Goal: Register for event/course: Register for event/course

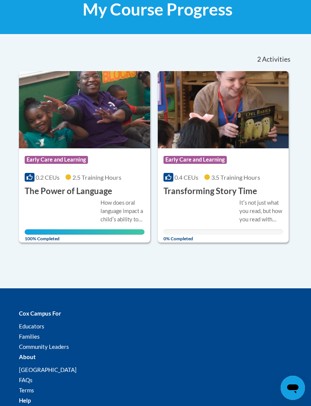
click at [210, 120] on img at bounding box center [223, 109] width 131 height 77
click at [181, 194] on h3 "Transforming Story Time" at bounding box center [210, 192] width 94 height 12
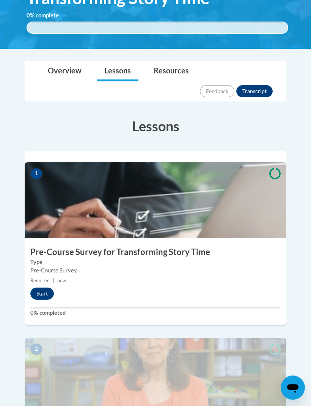
click at [41, 288] on button "Start" at bounding box center [41, 294] width 23 height 12
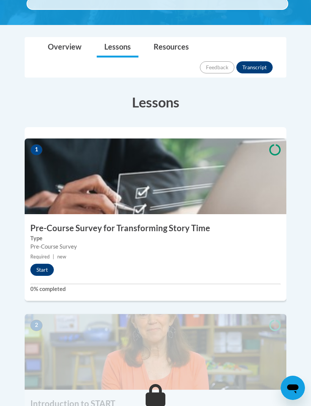
scroll to position [193, 0]
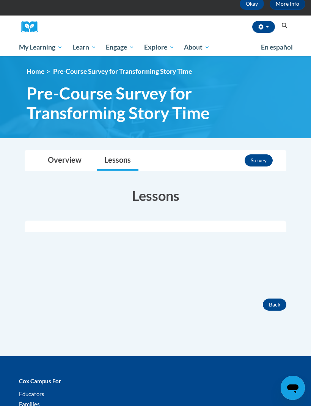
scroll to position [55, 0]
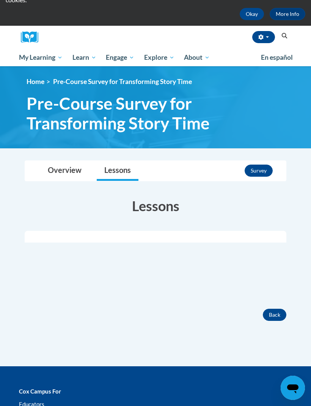
click at [258, 174] on button "Survey" at bounding box center [258, 171] width 28 height 12
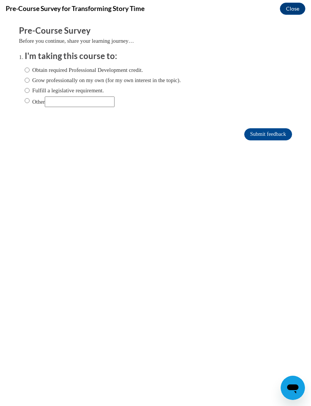
scroll to position [0, 0]
click at [135, 69] on label "Obtain required Professional Development credit." at bounding box center [84, 70] width 118 height 8
click at [30, 69] on input "Obtain required Professional Development credit." at bounding box center [27, 70] width 5 height 8
radio input "true"
click at [273, 134] on input "Submit feedback" at bounding box center [268, 134] width 48 height 12
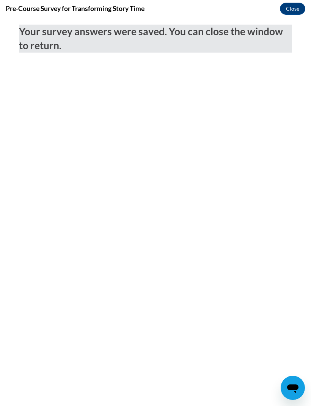
click at [288, 10] on button "Close" at bounding box center [292, 9] width 25 height 12
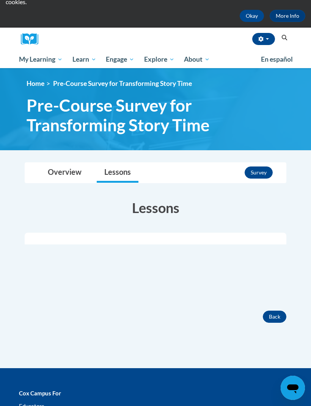
scroll to position [56, 0]
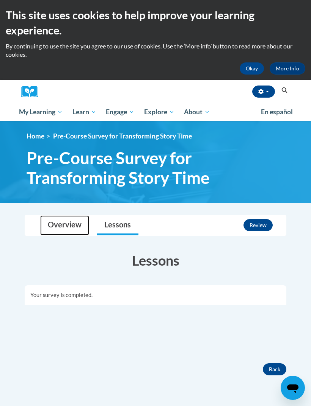
click at [64, 229] on link "Overview" at bounding box center [64, 226] width 49 height 20
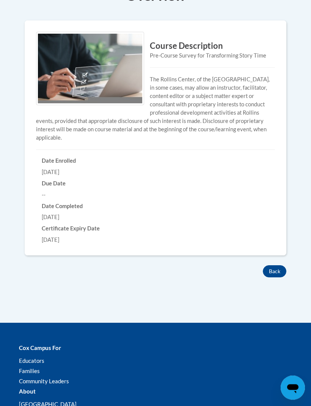
scroll to position [267, 0]
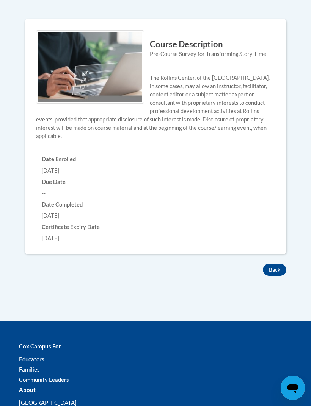
click at [278, 268] on button "Back" at bounding box center [274, 270] width 23 height 12
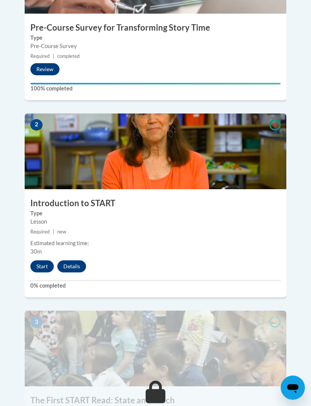
click at [47, 261] on button "Start" at bounding box center [41, 267] width 23 height 12
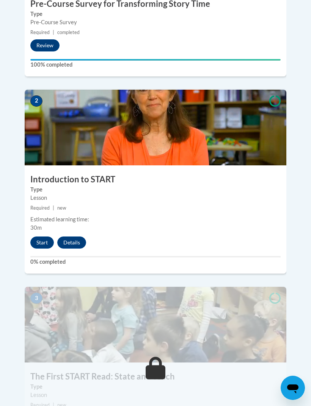
scroll to position [417, 0]
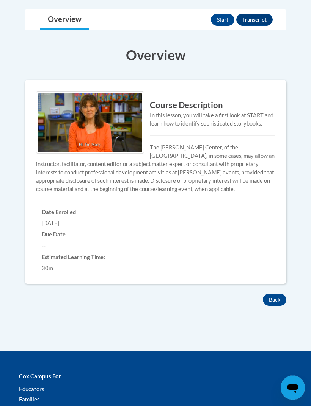
scroll to position [175, 0]
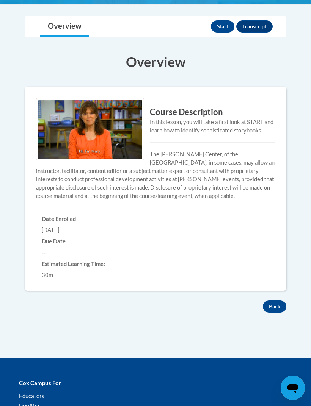
click at [216, 30] on button "Start" at bounding box center [222, 26] width 23 height 12
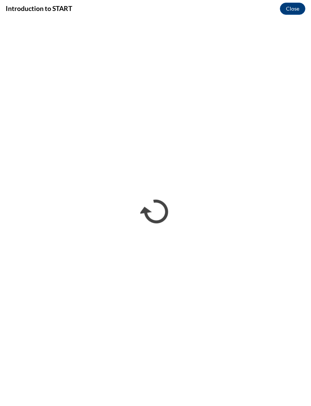
scroll to position [0, 0]
